Goal: Information Seeking & Learning: Learn about a topic

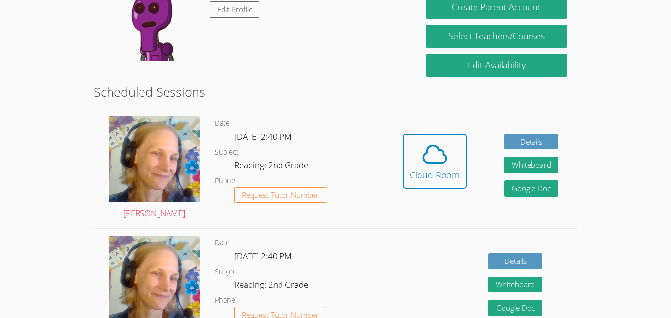
scroll to position [135, 0]
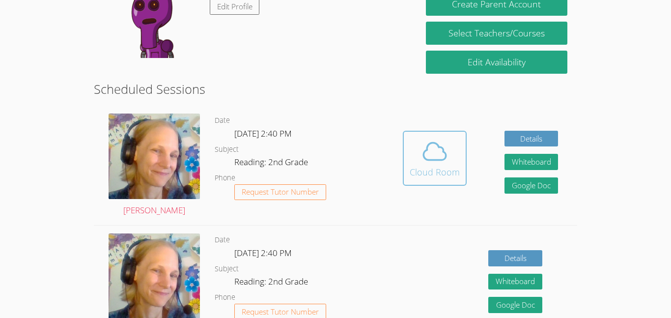
click at [434, 162] on icon at bounding box center [435, 152] width 28 height 28
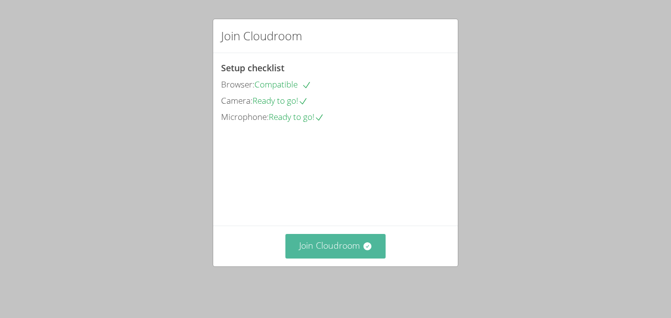
click at [360, 251] on button "Join Cloudroom" at bounding box center [335, 246] width 101 height 24
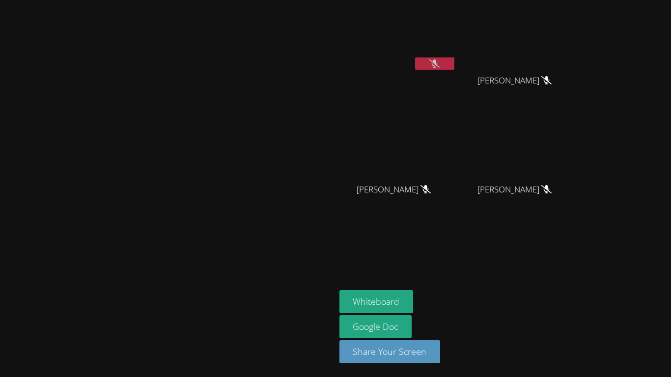
click at [431, 190] on icon at bounding box center [426, 189] width 10 height 8
click at [455, 62] on button at bounding box center [434, 63] width 39 height 12
click at [438, 62] on icon at bounding box center [435, 63] width 6 height 8
click at [440, 59] on icon at bounding box center [434, 63] width 10 height 8
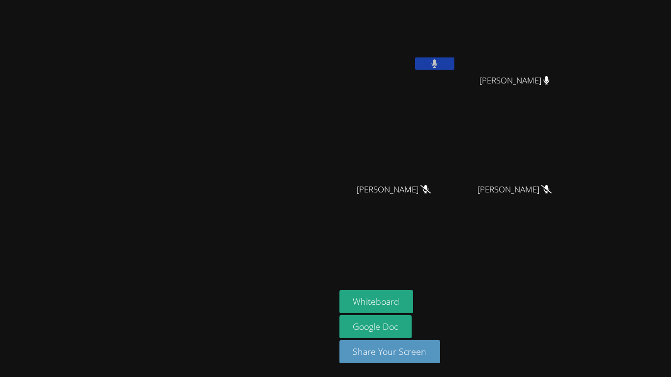
click at [438, 59] on icon at bounding box center [434, 63] width 6 height 8
click at [456, 53] on video at bounding box center [398, 37] width 117 height 66
click at [455, 63] on button at bounding box center [434, 63] width 39 height 12
click at [455, 61] on button at bounding box center [434, 63] width 39 height 12
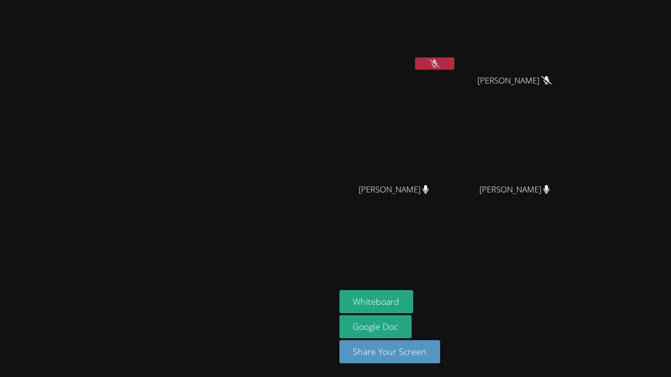
click at [455, 62] on button at bounding box center [434, 63] width 39 height 12
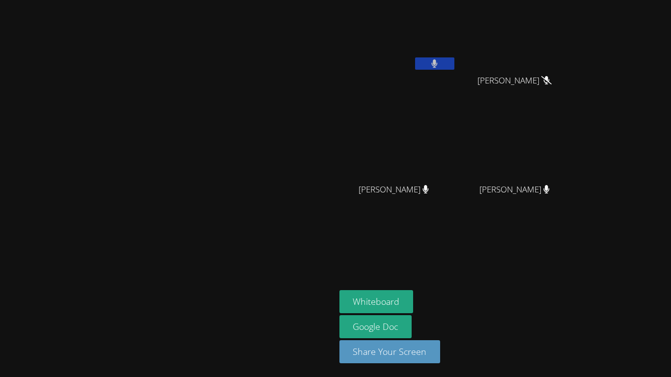
click at [455, 62] on button at bounding box center [434, 63] width 39 height 12
click at [455, 72] on div at bounding box center [434, 64] width 39 height 15
click at [455, 57] on button at bounding box center [434, 63] width 39 height 12
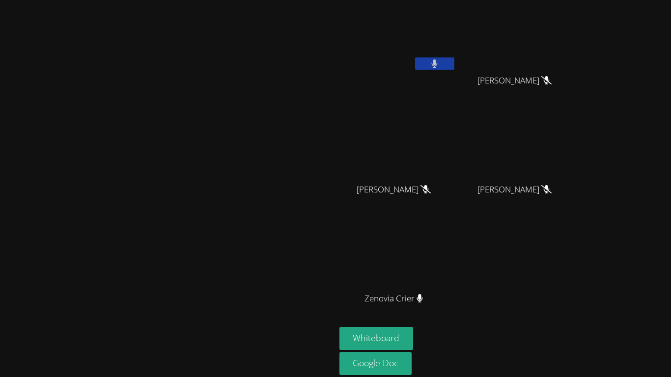
click at [455, 57] on button at bounding box center [434, 63] width 39 height 12
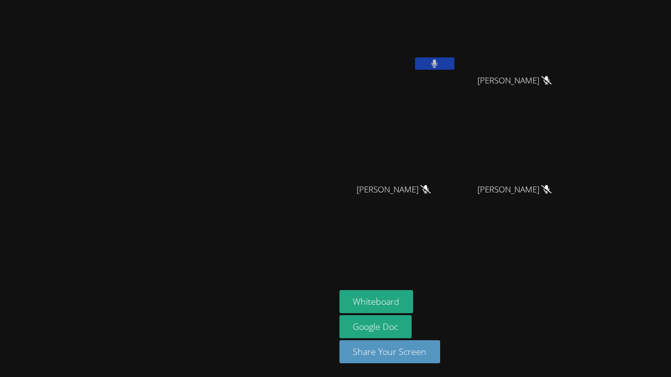
click at [415, 57] on button at bounding box center [434, 63] width 39 height 12
click at [577, 304] on div "Whiteboard Google Doc Share Your Screen" at bounding box center [459, 330] width 238 height 81
click at [455, 64] on button at bounding box center [434, 63] width 39 height 12
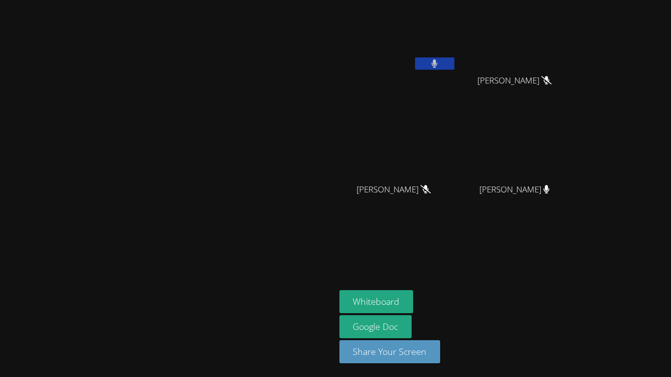
click at [455, 64] on button at bounding box center [434, 63] width 39 height 12
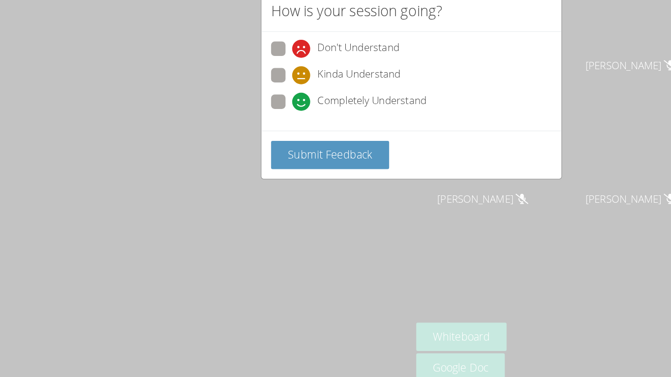
click at [454, 196] on div "How is your session going? Don't Understand Kinda Understand Completely Underst…" at bounding box center [335, 188] width 671 height 377
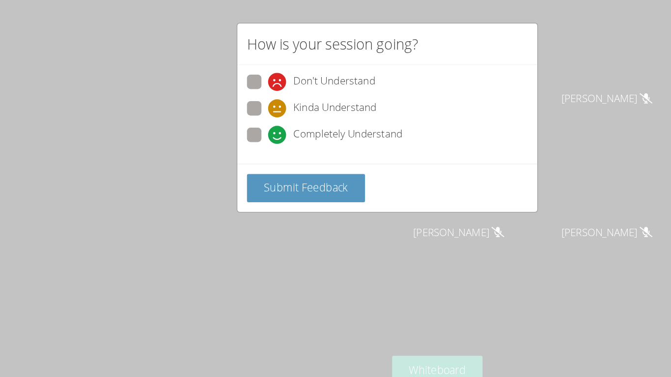
click at [273, 60] on span "Don't Understand" at bounding box center [292, 66] width 67 height 15
click at [247, 61] on input "Don't Understand" at bounding box center [242, 65] width 8 height 8
radio input "true"
click at [248, 85] on icon at bounding box center [245, 88] width 15 height 15
click at [247, 85] on input "Kinda Understand" at bounding box center [242, 87] width 8 height 8
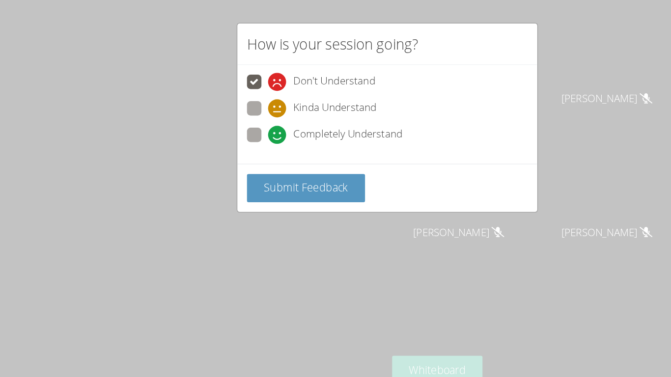
radio input "true"
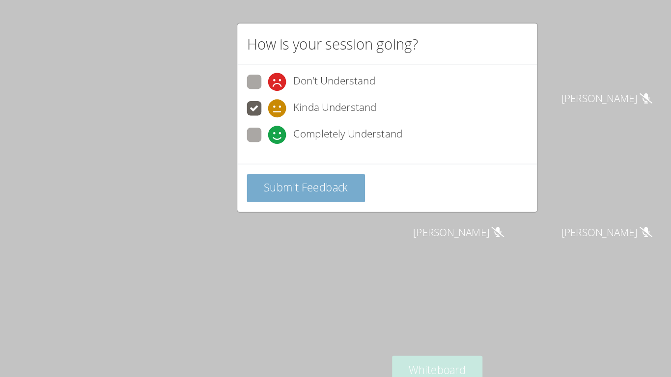
click at [236, 144] on button "Submit Feedback" at bounding box center [269, 153] width 96 height 23
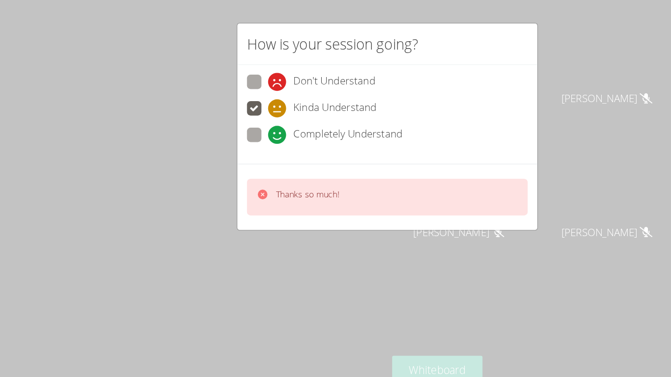
click at [241, 77] on video at bounding box center [167, 169] width 147 height 184
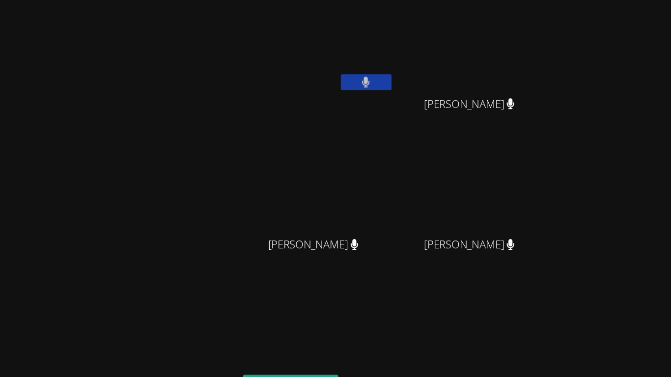
click at [241, 224] on video at bounding box center [167, 169] width 147 height 184
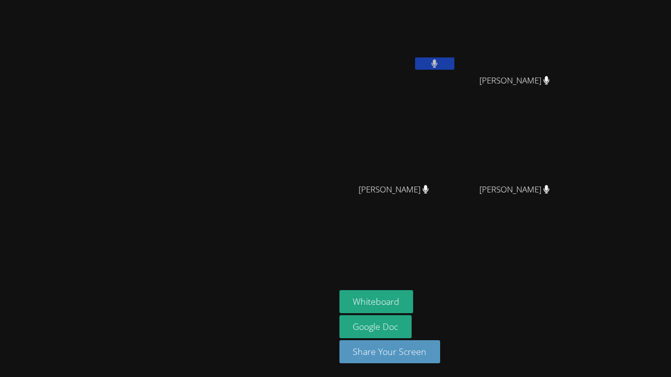
click at [455, 59] on button at bounding box center [434, 63] width 39 height 12
click at [455, 63] on button at bounding box center [434, 63] width 39 height 12
click at [415, 57] on button at bounding box center [434, 63] width 39 height 12
